Goal: Task Accomplishment & Management: Use online tool/utility

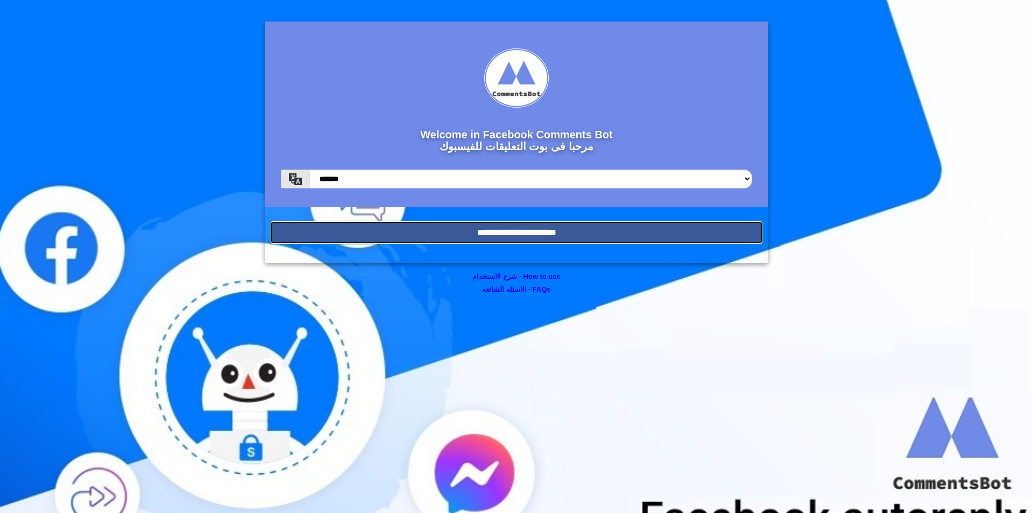
click at [573, 232] on input "**********" at bounding box center [516, 233] width 493 height 24
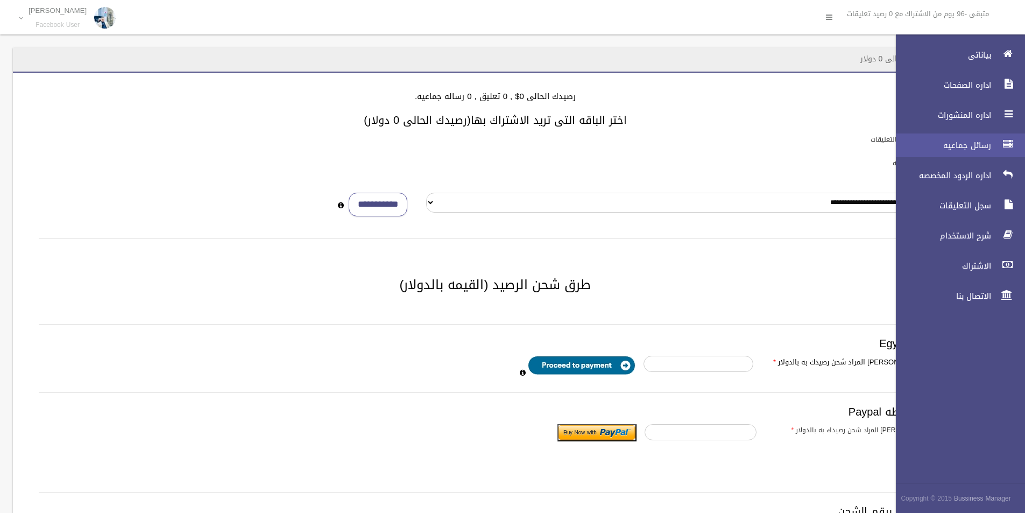
click at [959, 147] on span "رسائل جماعيه" at bounding box center [941, 145] width 108 height 11
